Goal: Check status: Check status

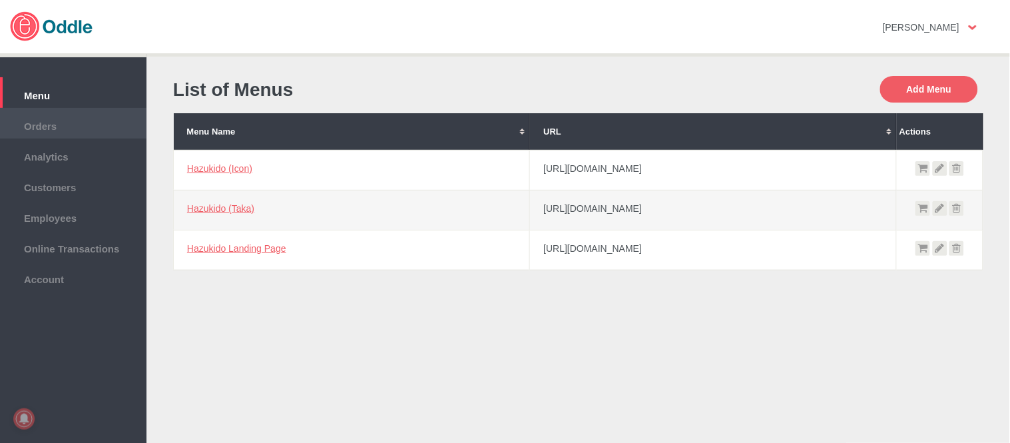
click at [65, 125] on span "Orders" at bounding box center [73, 124] width 133 height 15
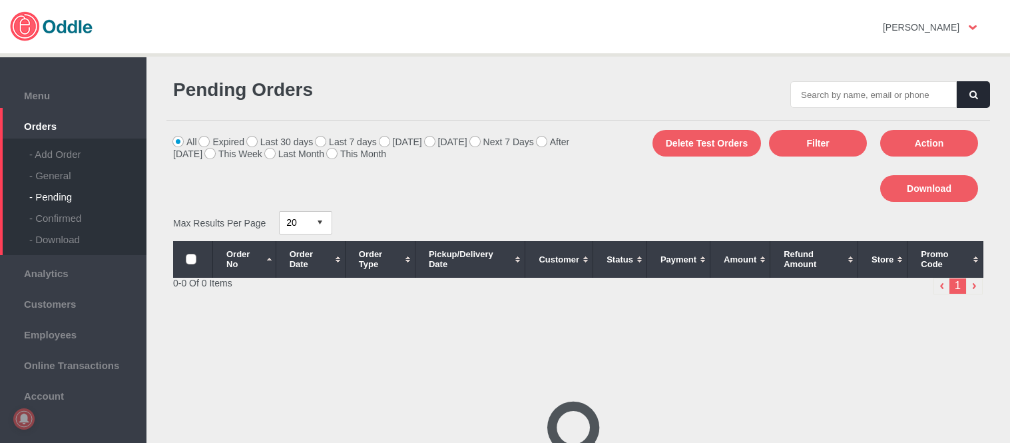
click at [62, 171] on div "- General" at bounding box center [87, 170] width 117 height 21
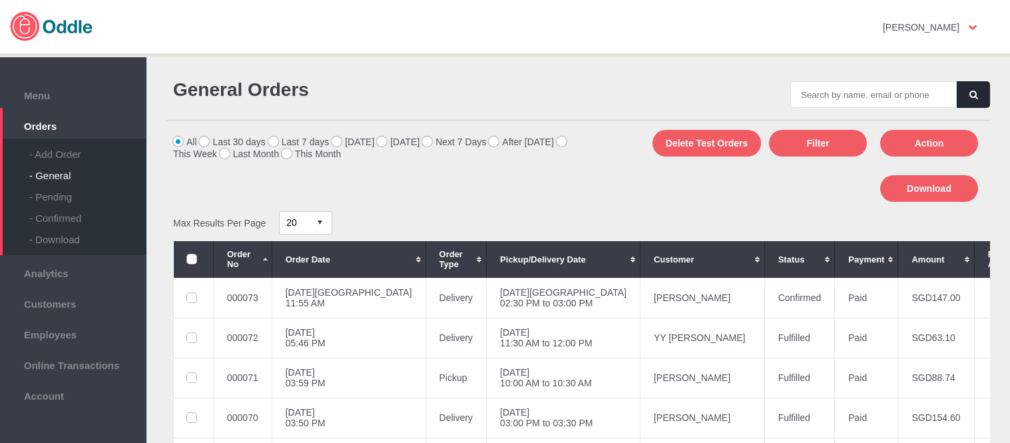
click at [888, 97] on input "text" at bounding box center [873, 94] width 166 height 27
drag, startPoint x: 0, startPoint y: 0, endPoint x: 888, endPoint y: 97, distance: 893.4
click at [888, 97] on input "text" at bounding box center [873, 94] width 166 height 27
type input "000073"
click at [960, 105] on button "button" at bounding box center [973, 94] width 33 height 27
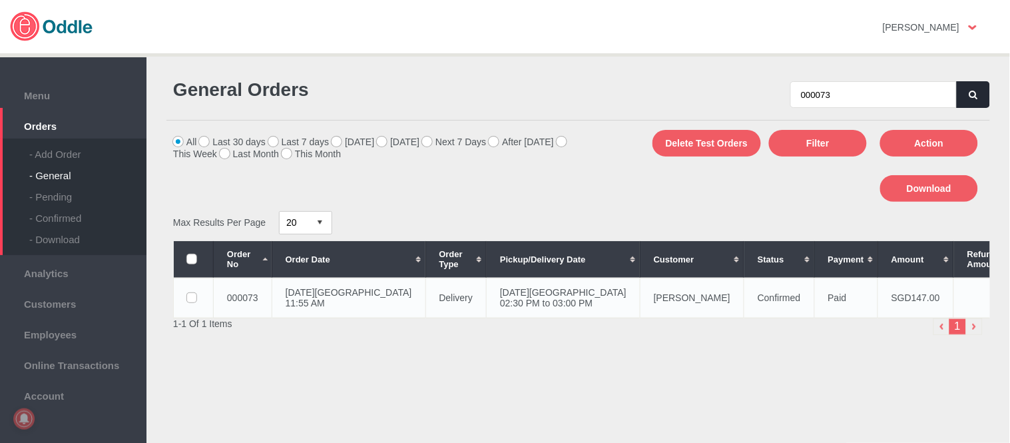
click at [487, 312] on td "11 Aug 2025, Mon 02:30 PM to 03:00 PM" at bounding box center [564, 298] width 154 height 40
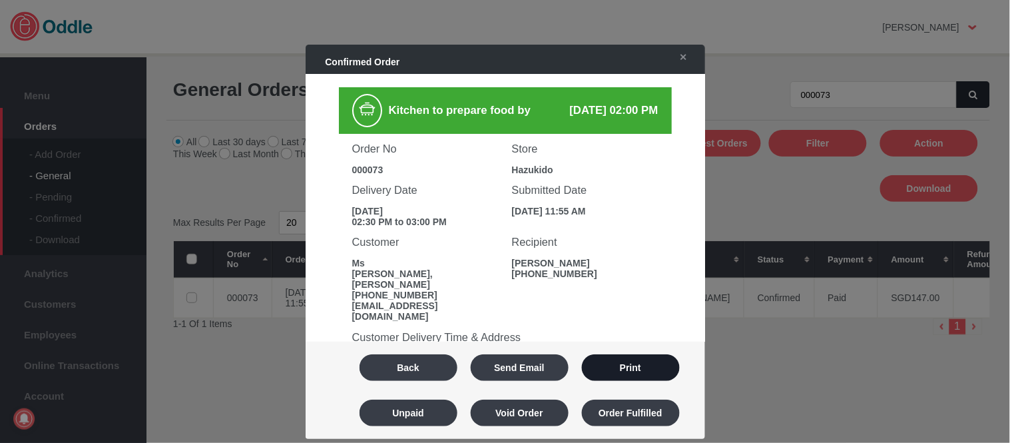
click at [628, 375] on button "Print" at bounding box center [631, 367] width 98 height 27
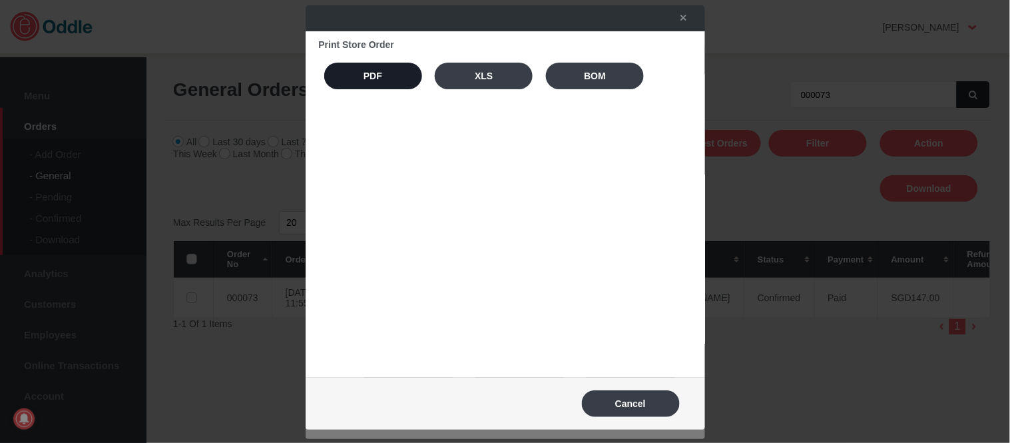
click at [383, 77] on button "PDF" at bounding box center [373, 76] width 98 height 27
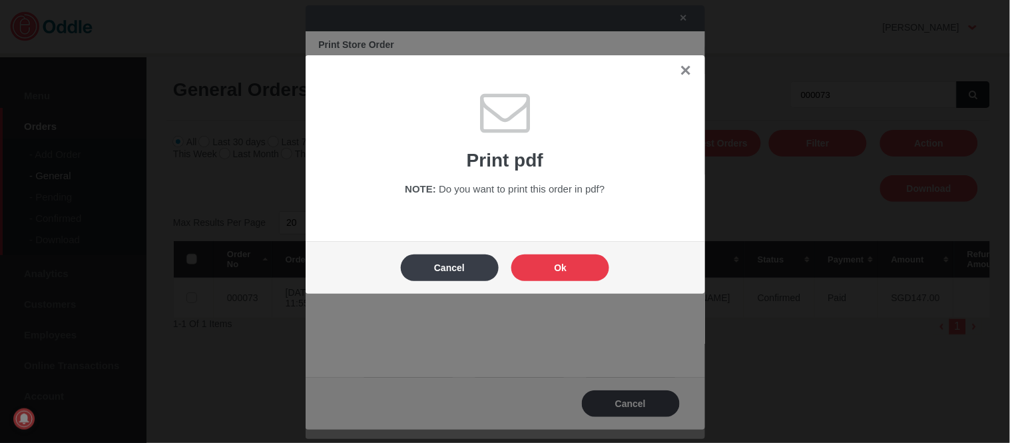
click at [581, 268] on button "Ok" at bounding box center [560, 267] width 98 height 27
